Goal: Register for event/course

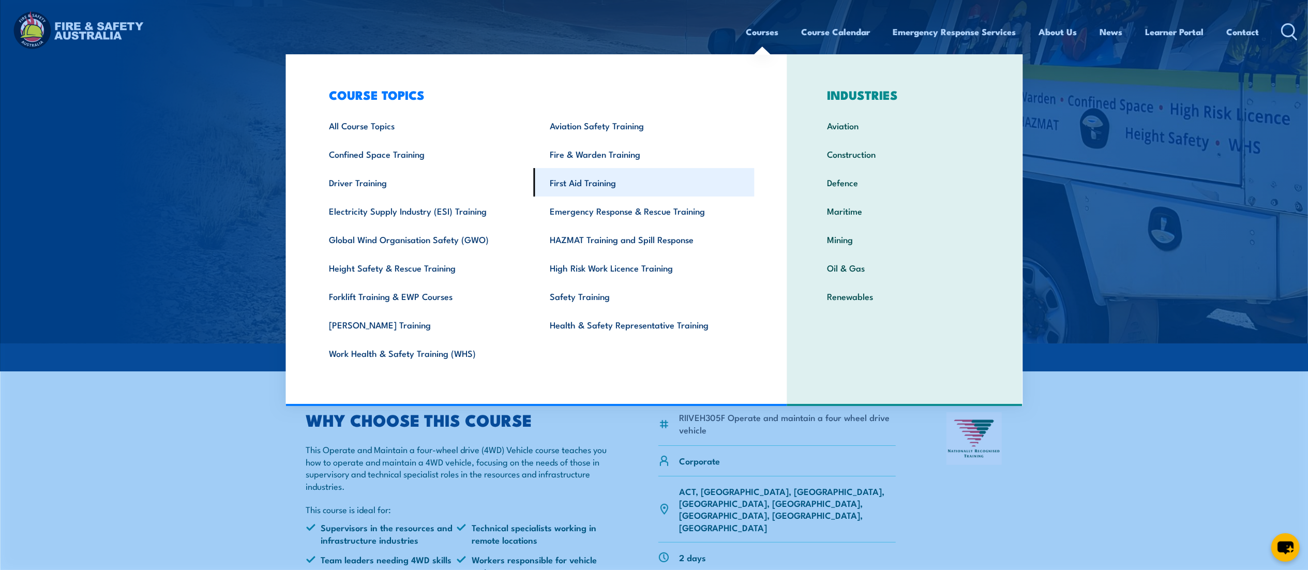
click at [574, 182] on link "First Aid Training" at bounding box center [644, 182] width 221 height 28
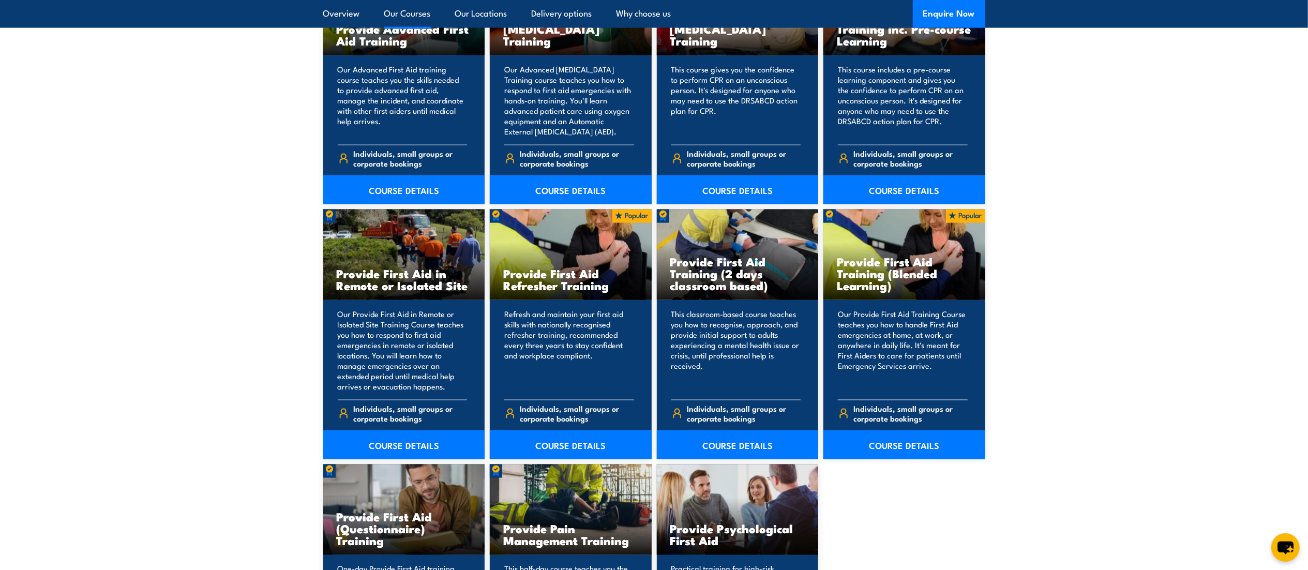
scroll to position [1405, 0]
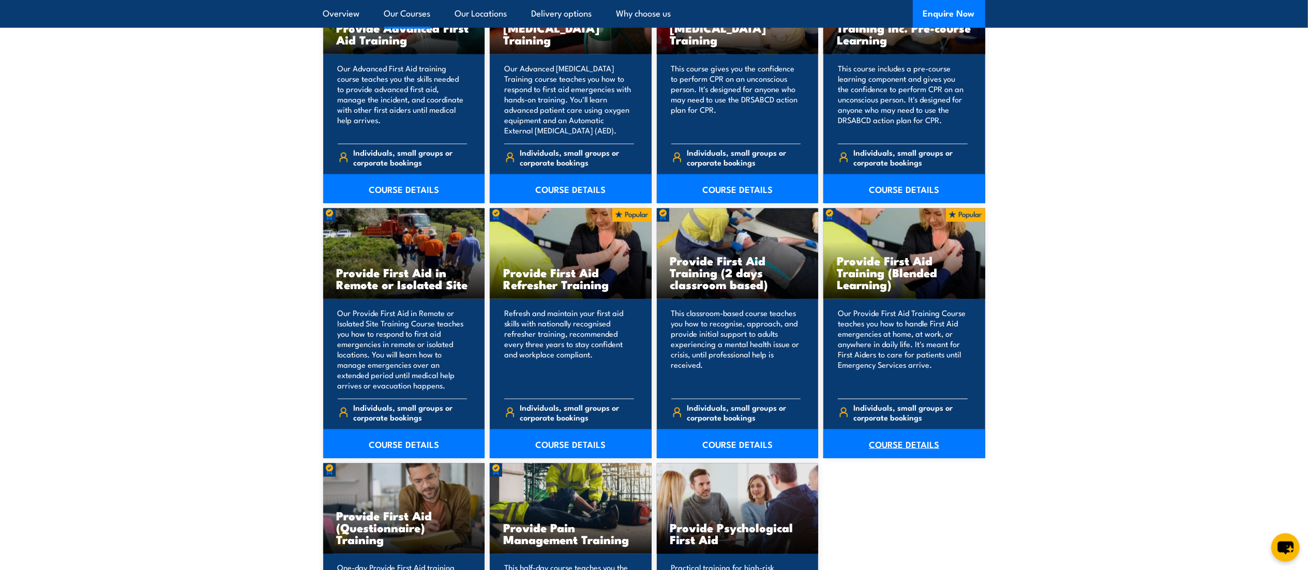
click at [896, 445] on link "COURSE DETAILS" at bounding box center [904, 443] width 162 height 29
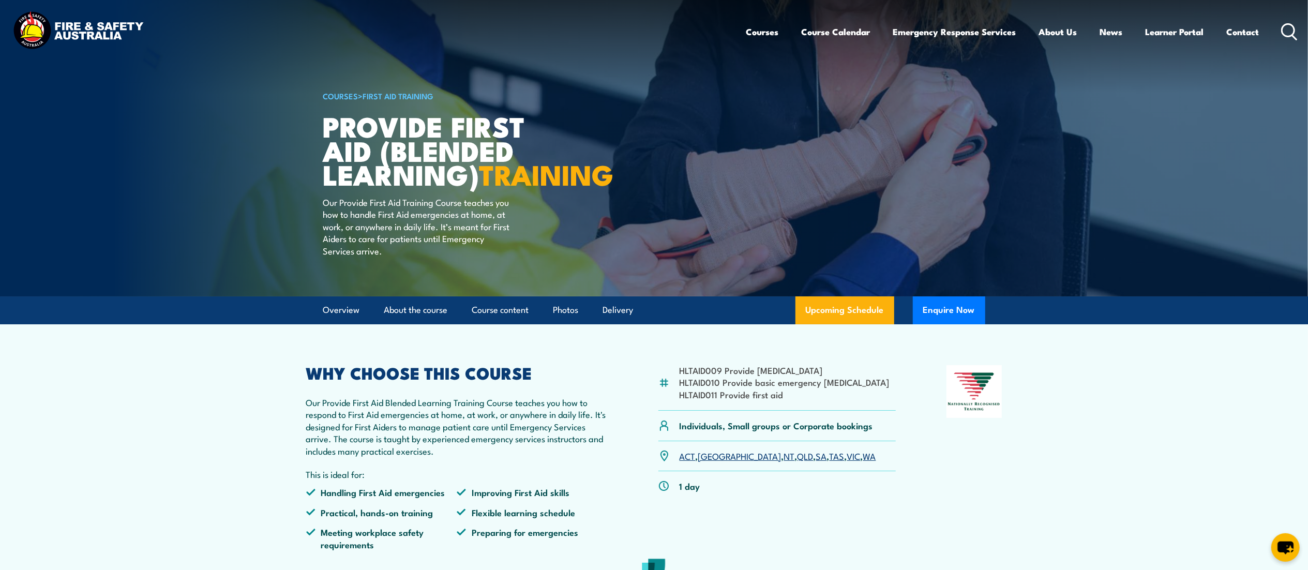
click at [816, 462] on link "SA" at bounding box center [821, 455] width 11 height 12
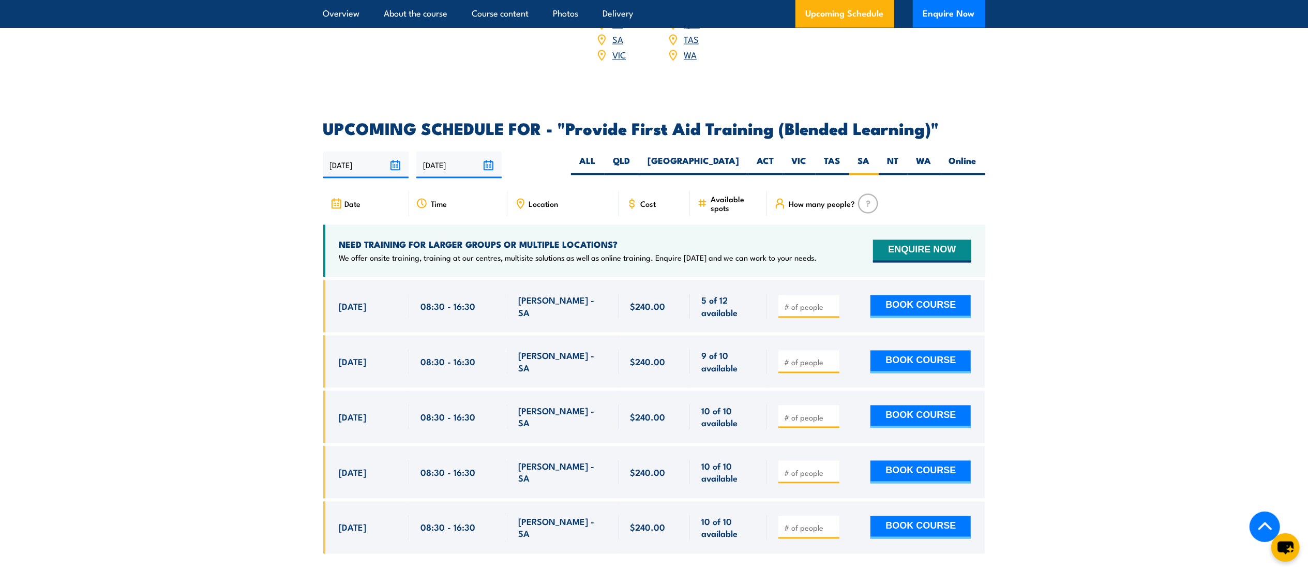
scroll to position [1950, 0]
